Goal: Task Accomplishment & Management: Manage account settings

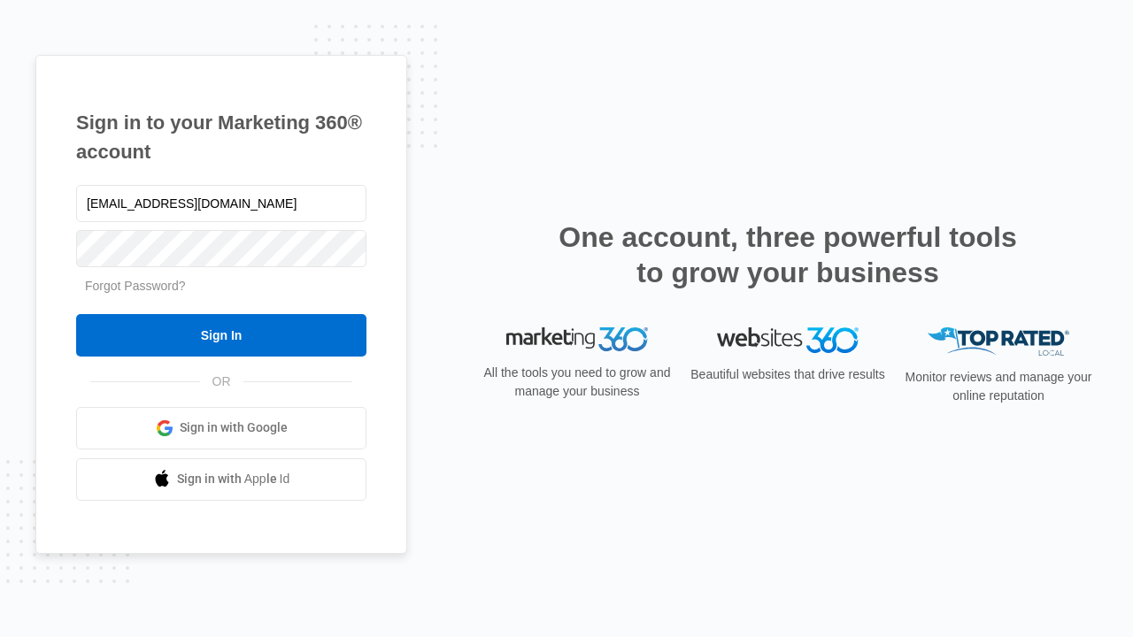
type input "dankie614@gmail.com"
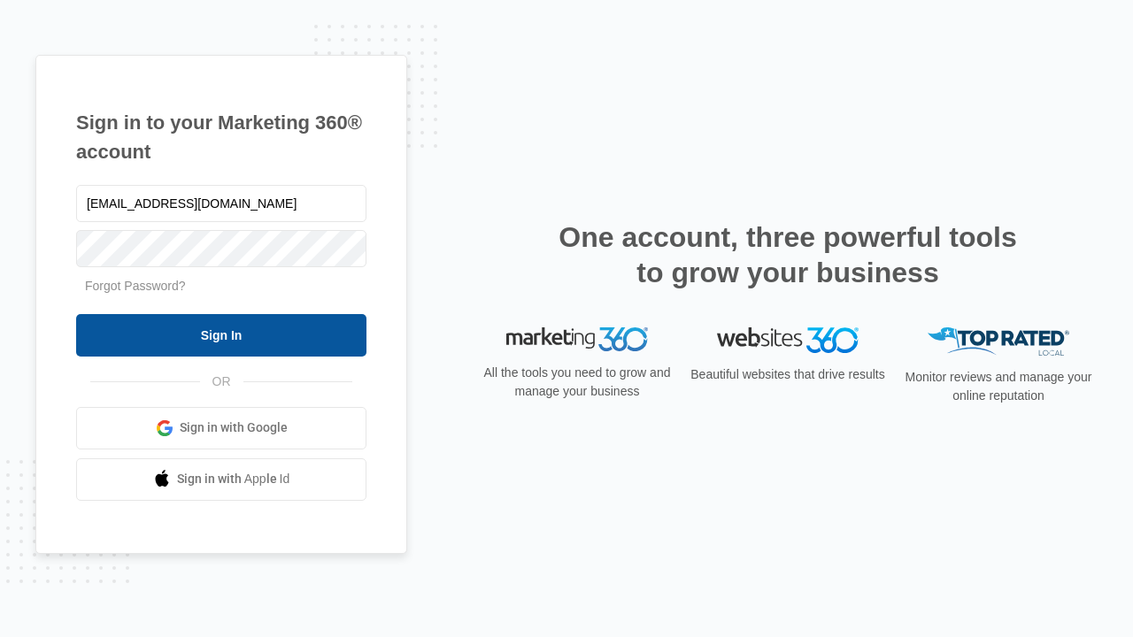
click at [221, 335] on input "Sign In" at bounding box center [221, 335] width 290 height 42
